Goal: Task Accomplishment & Management: Use online tool/utility

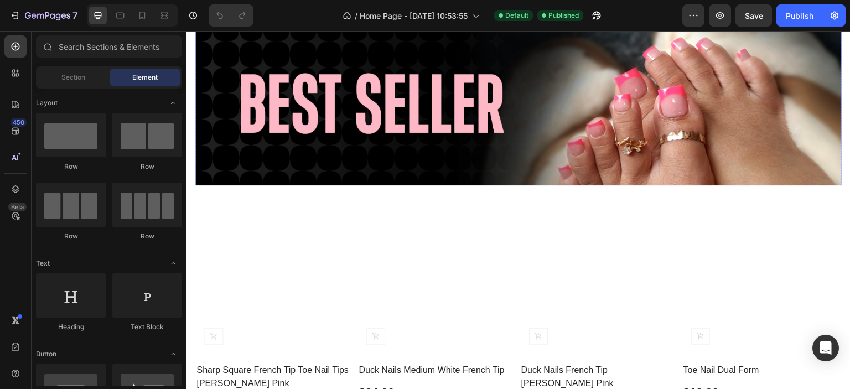
scroll to position [443, 0]
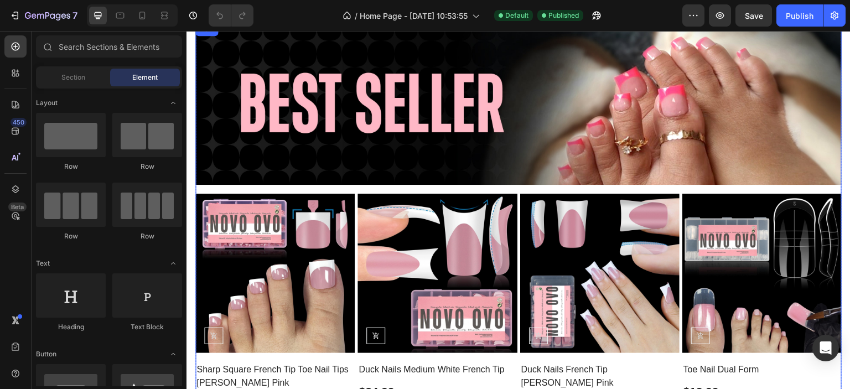
click at [499, 185] on div "Image Row Product Images (P) Cart Button Row Sharp Square French Tip Toe Nail T…" at bounding box center [518, 335] width 647 height 620
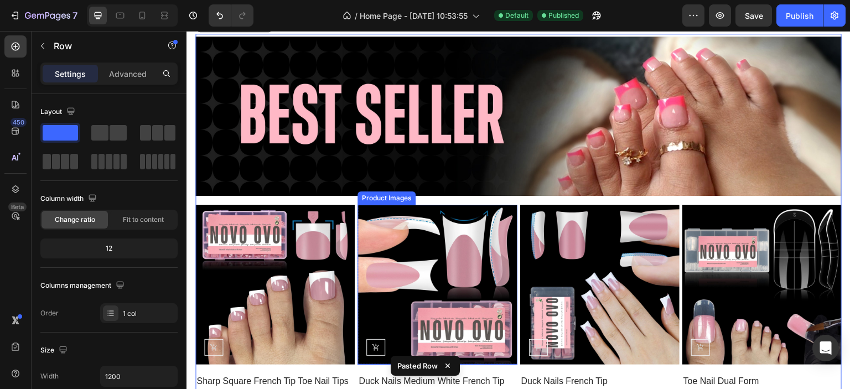
scroll to position [1068, 0]
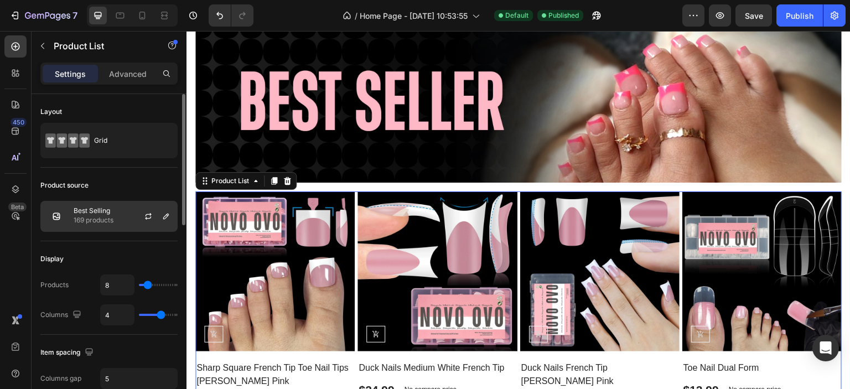
click at [110, 201] on div "Best Selling 169 products" at bounding box center [108, 216] width 137 height 31
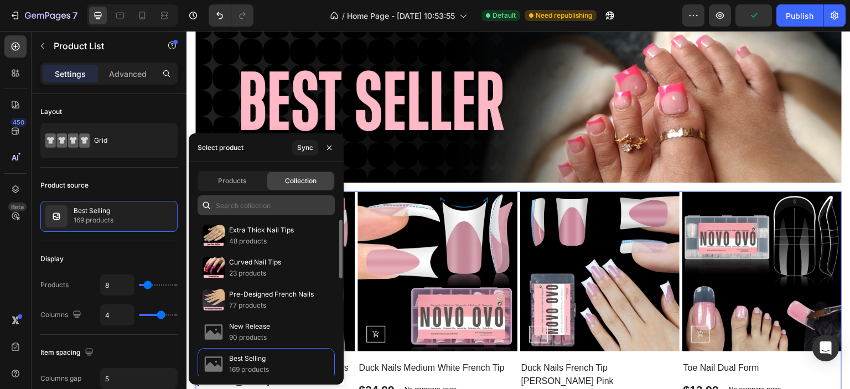
scroll to position [1012, 0]
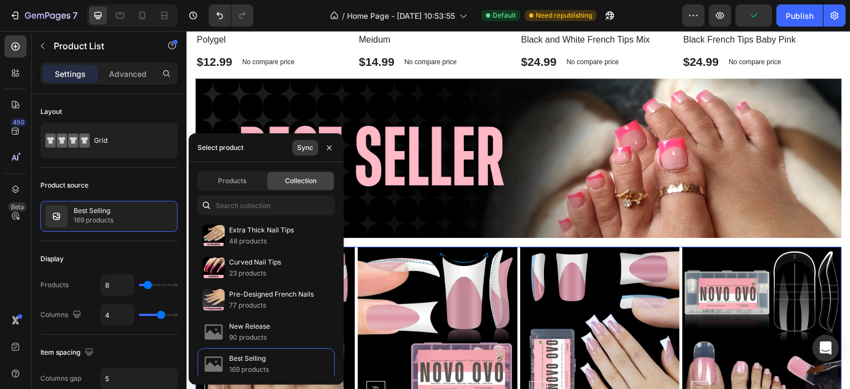
click at [305, 152] on div "Sync" at bounding box center [305, 148] width 16 height 10
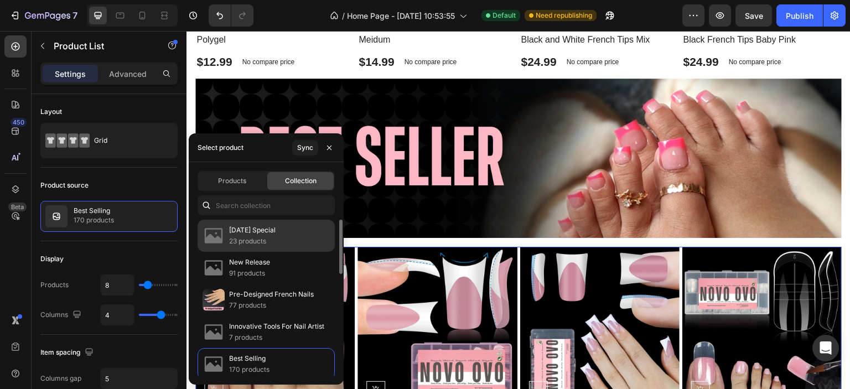
click at [293, 244] on div "[DATE] Special 23 products" at bounding box center [266, 236] width 137 height 32
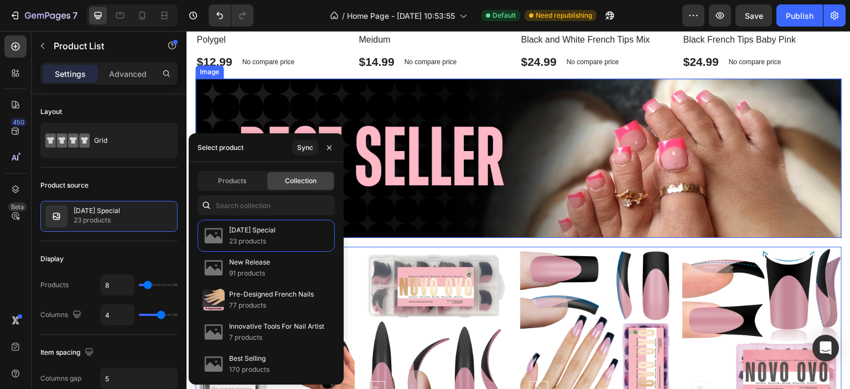
click at [369, 111] on img at bounding box center [518, 158] width 647 height 159
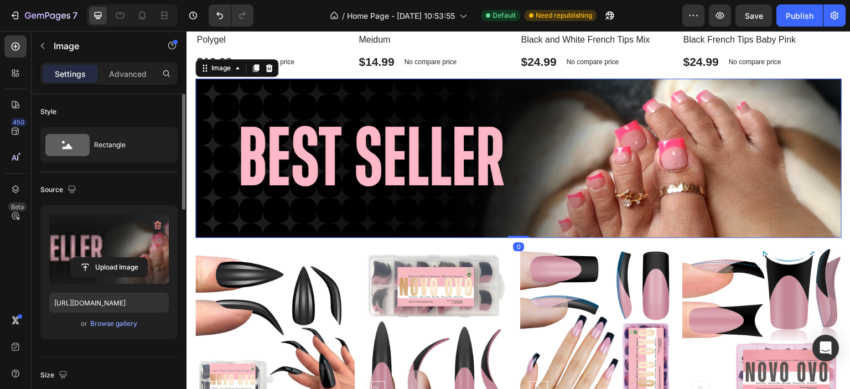
click at [113, 250] on label at bounding box center [109, 249] width 120 height 70
click at [113, 258] on input "file" at bounding box center [109, 267] width 76 height 19
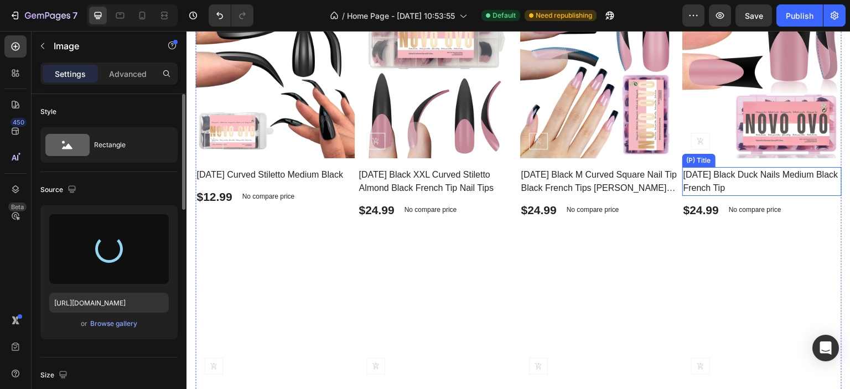
scroll to position [1289, 0]
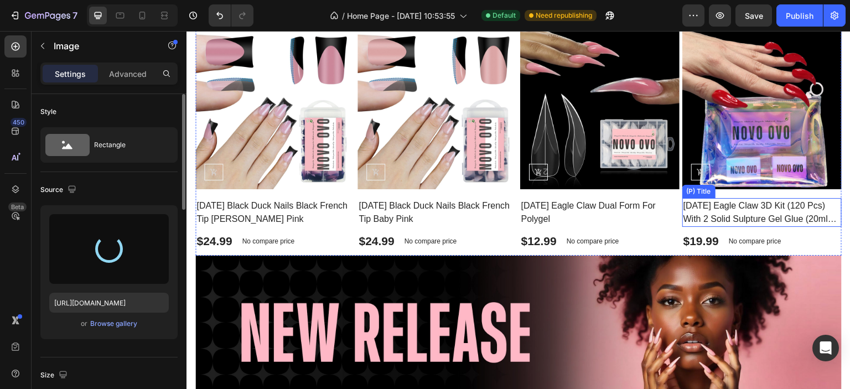
type input "[URL][DOMAIN_NAME]"
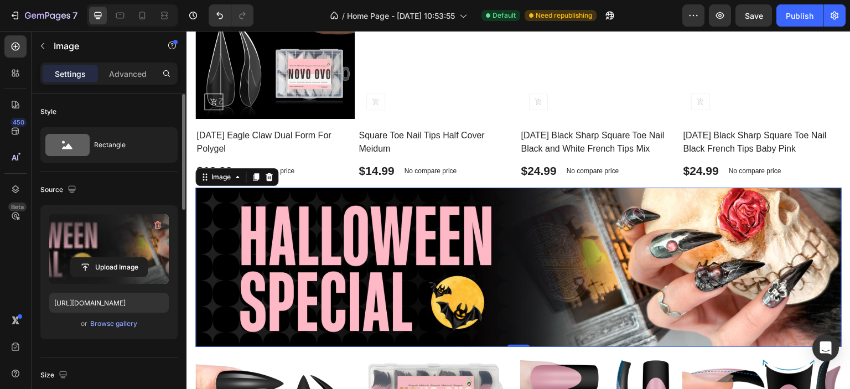
scroll to position [901, 0]
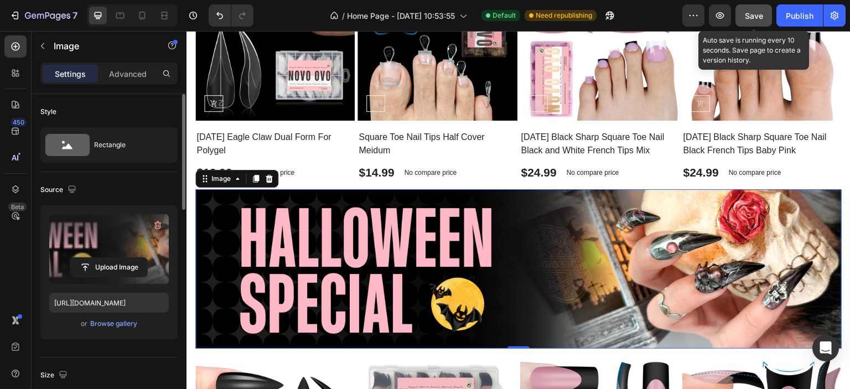
click at [762, 21] on div "Save" at bounding box center [754, 16] width 18 height 12
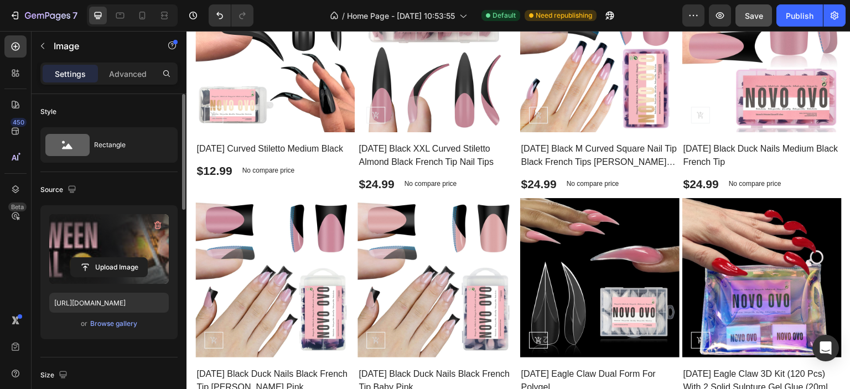
scroll to position [1344, 0]
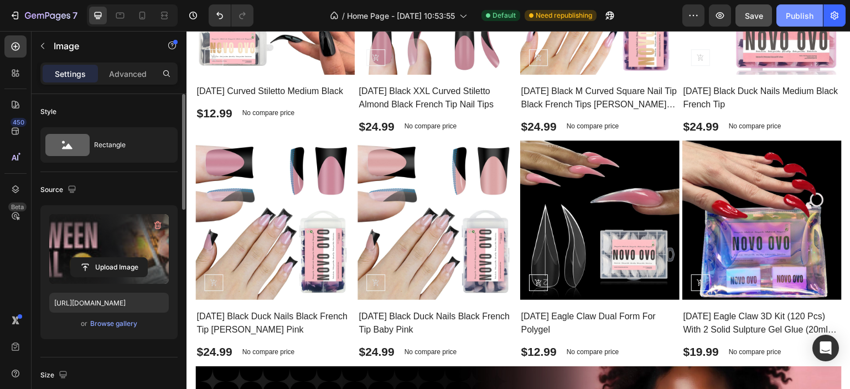
click at [796, 10] on div "Publish" at bounding box center [800, 16] width 28 height 12
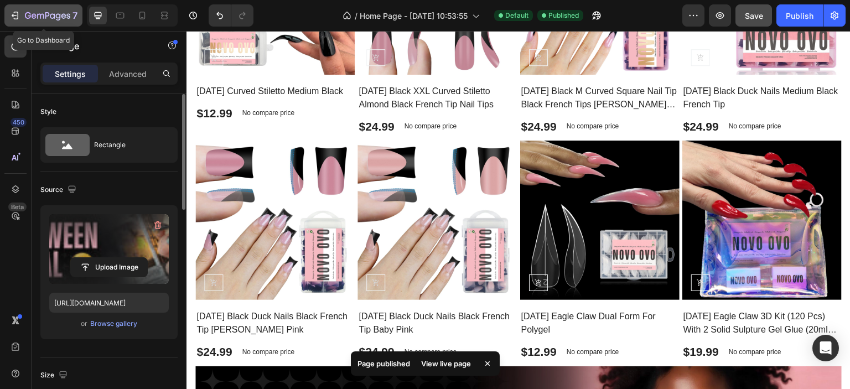
click at [36, 15] on icon "button" at bounding box center [47, 16] width 45 height 9
